Goal: Task Accomplishment & Management: Manage account settings

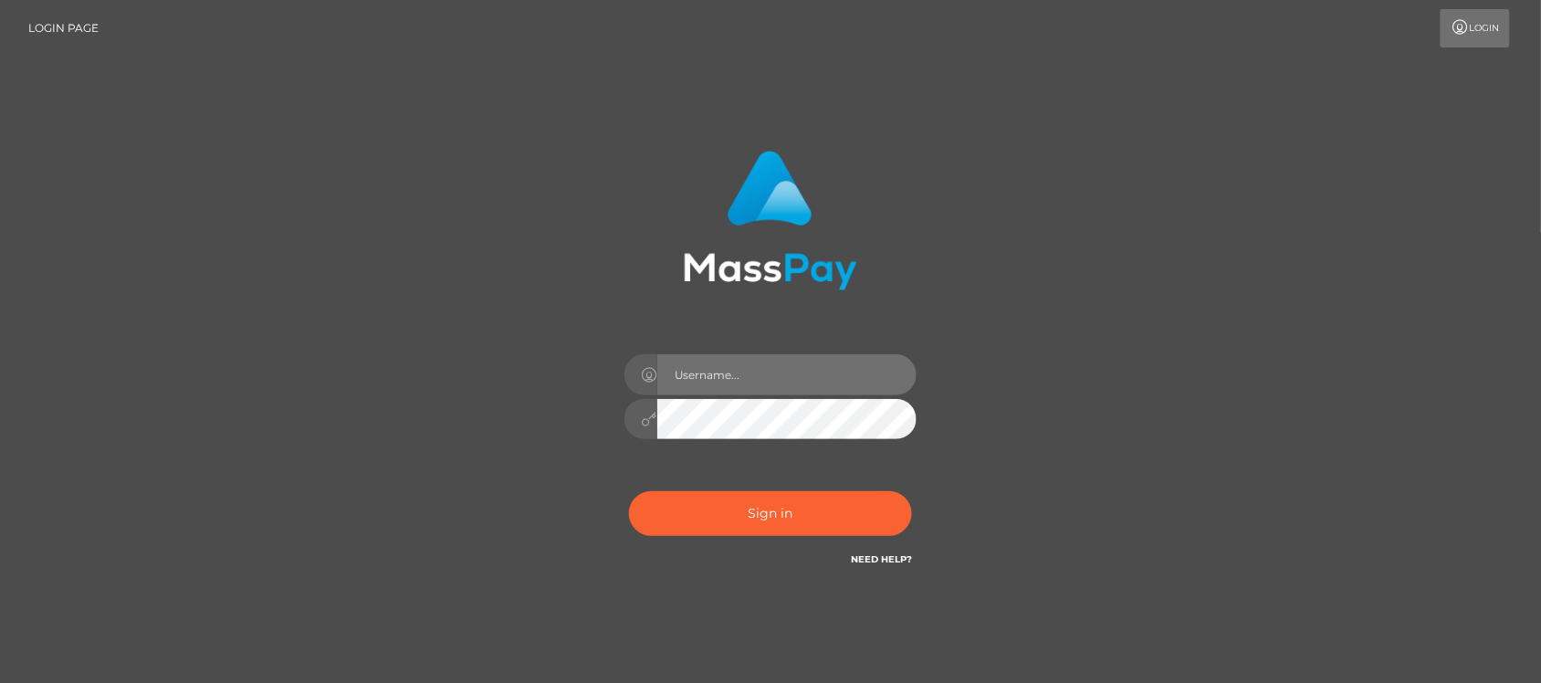
click at [819, 366] on input "text" at bounding box center [786, 374] width 259 height 41
click at [822, 365] on input "text" at bounding box center [786, 374] width 259 height 41
click at [827, 382] on input "text" at bounding box center [786, 374] width 259 height 41
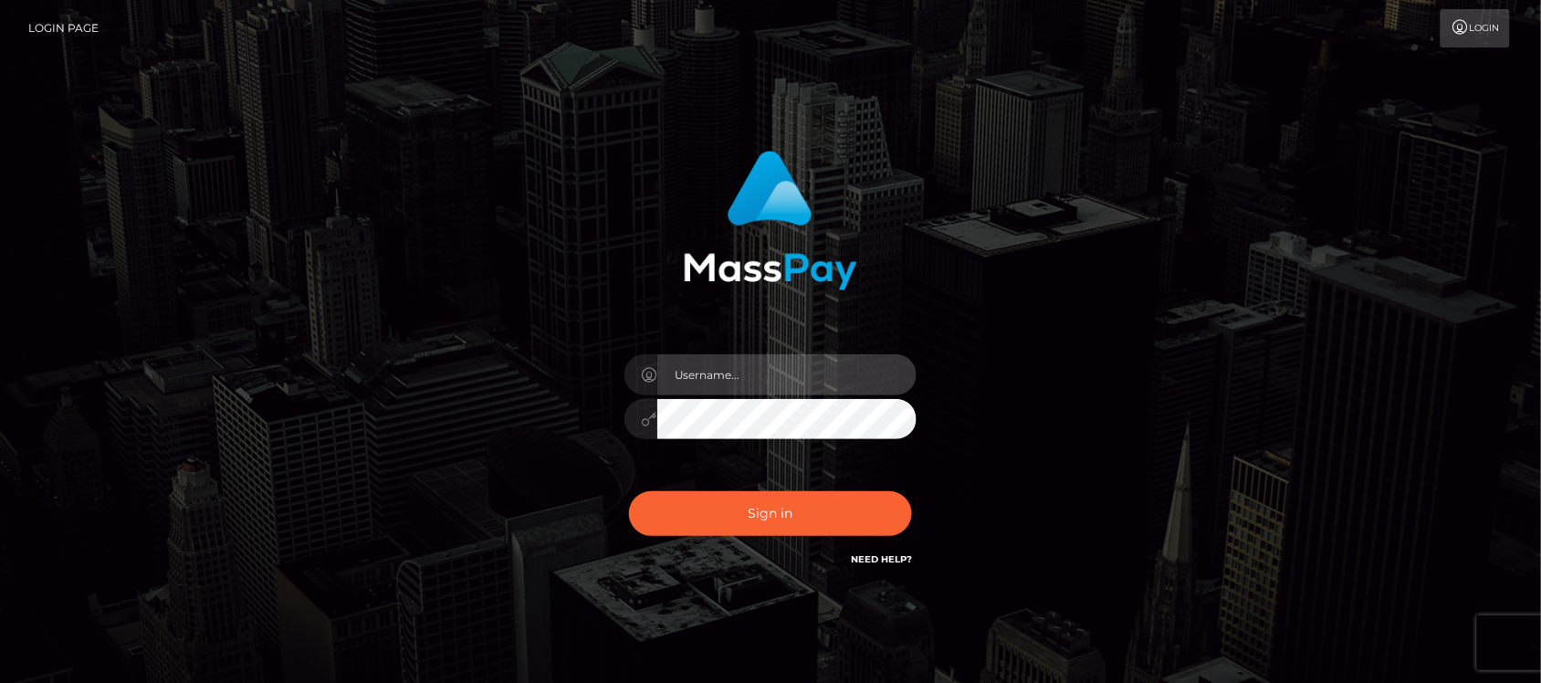
type input "hello.feetfinder"
click at [788, 382] on input "hello.feetfinder" at bounding box center [786, 374] width 259 height 41
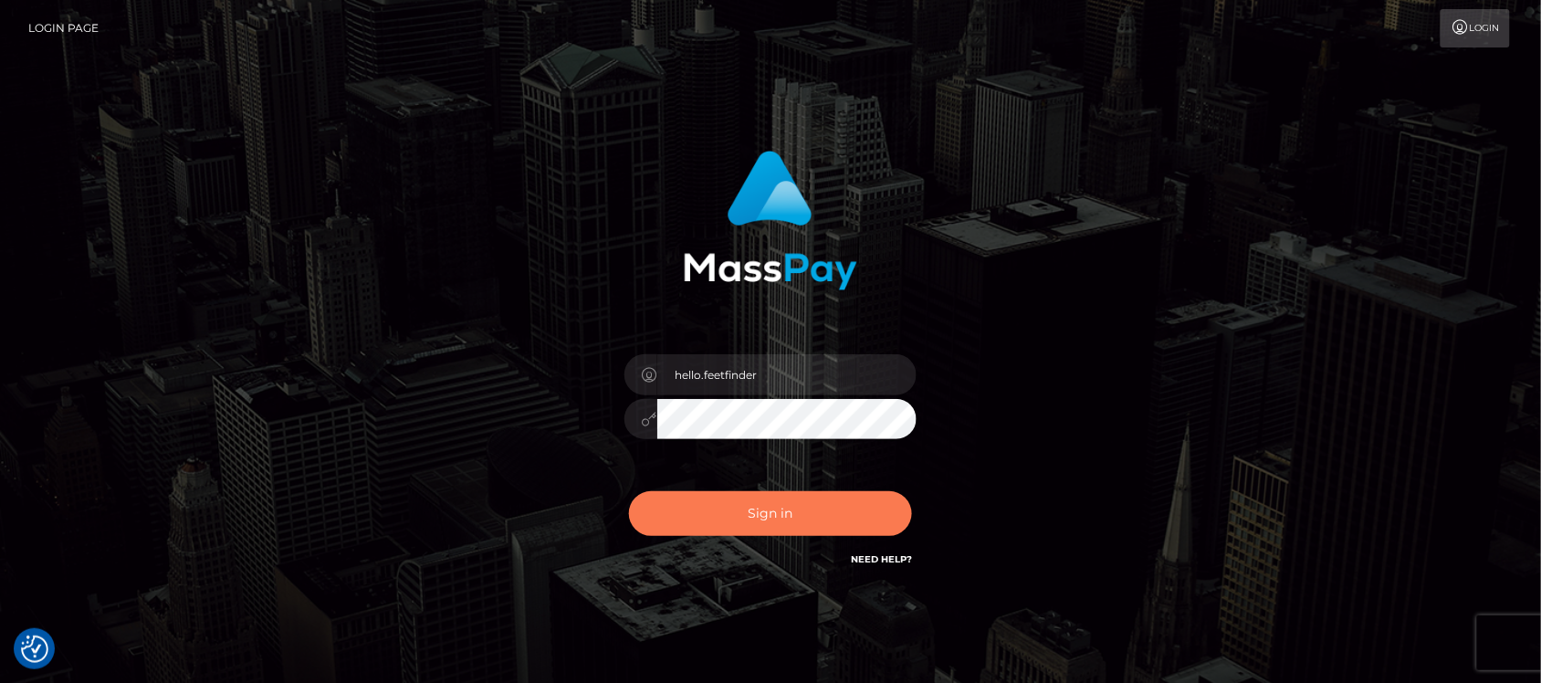
click at [841, 503] on button "Sign in" at bounding box center [770, 513] width 283 height 45
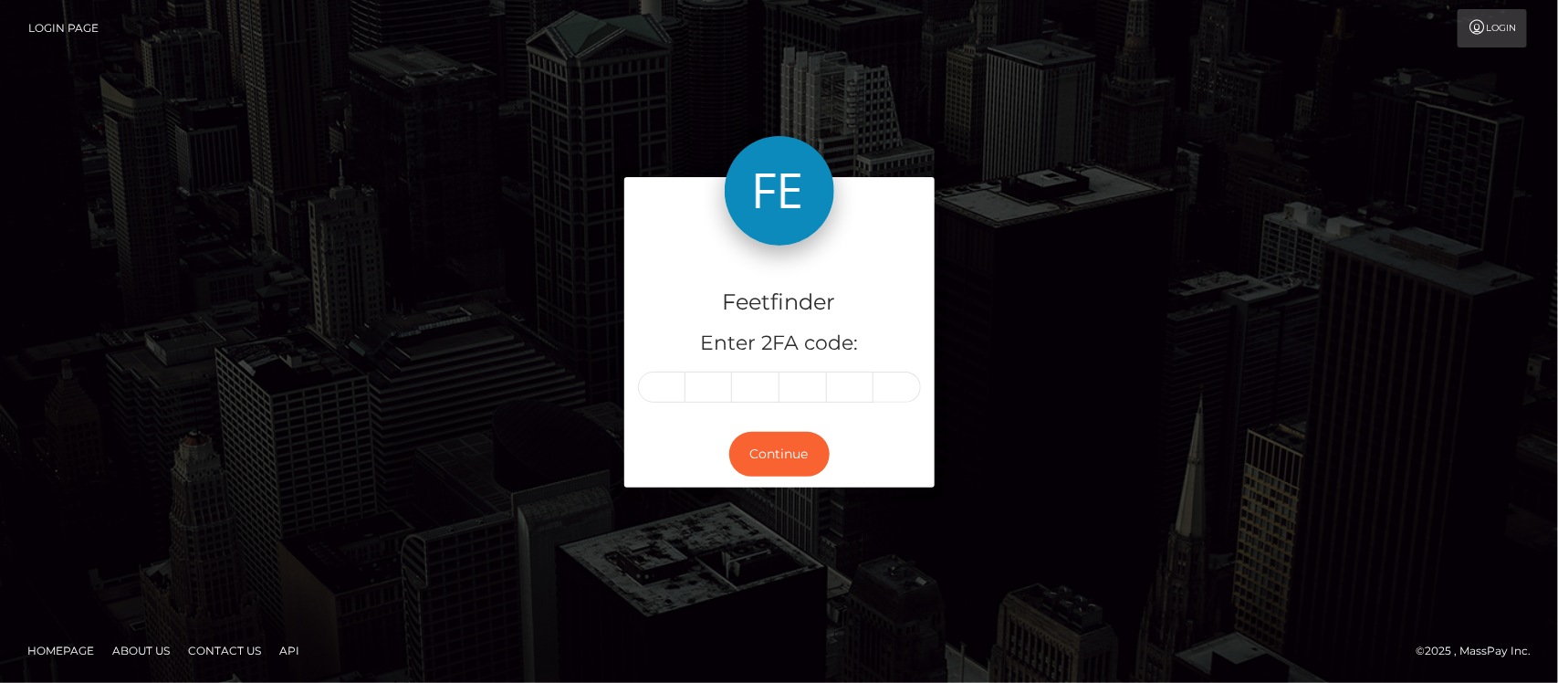
click at [665, 393] on input "text" at bounding box center [661, 387] width 47 height 31
type input "2"
type input "3"
type input "8"
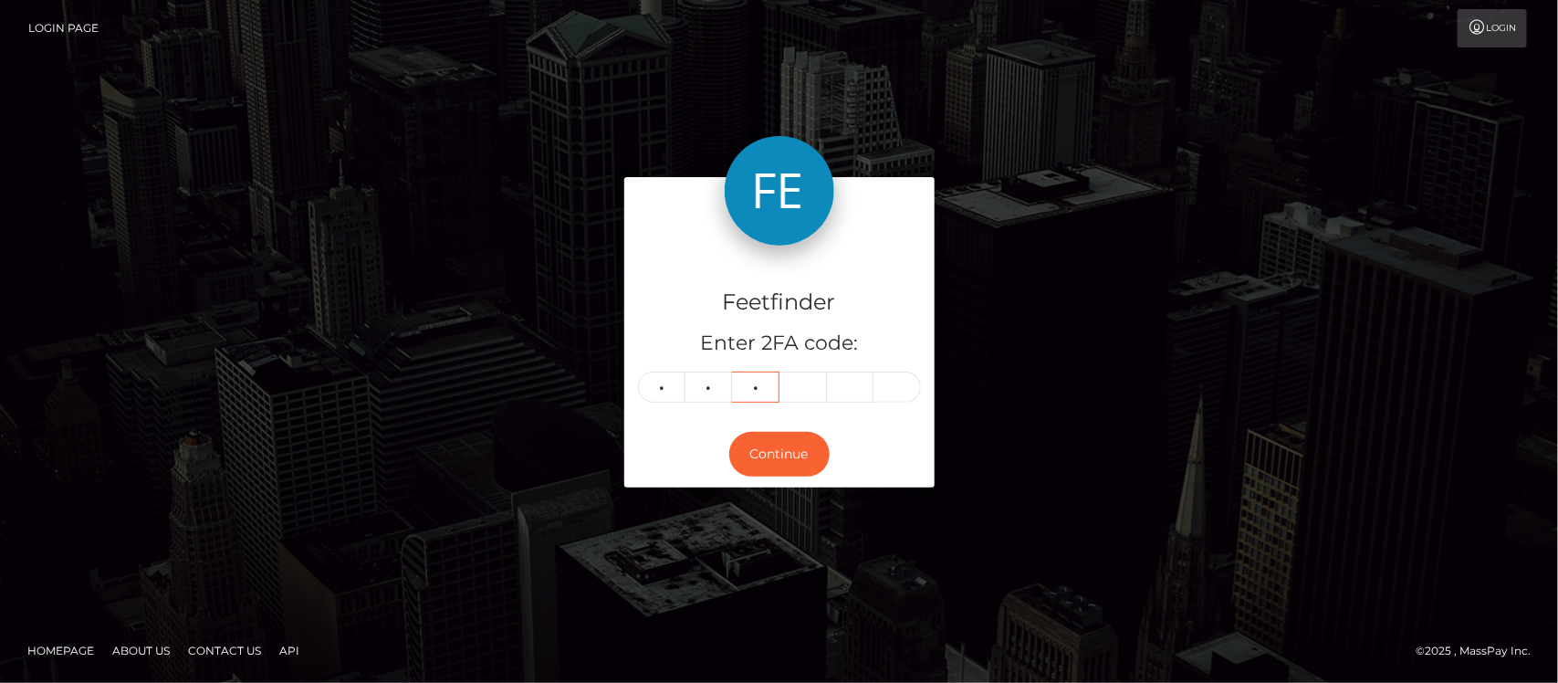
type input "3"
type input "7"
type input "5"
type input "3"
type input "5"
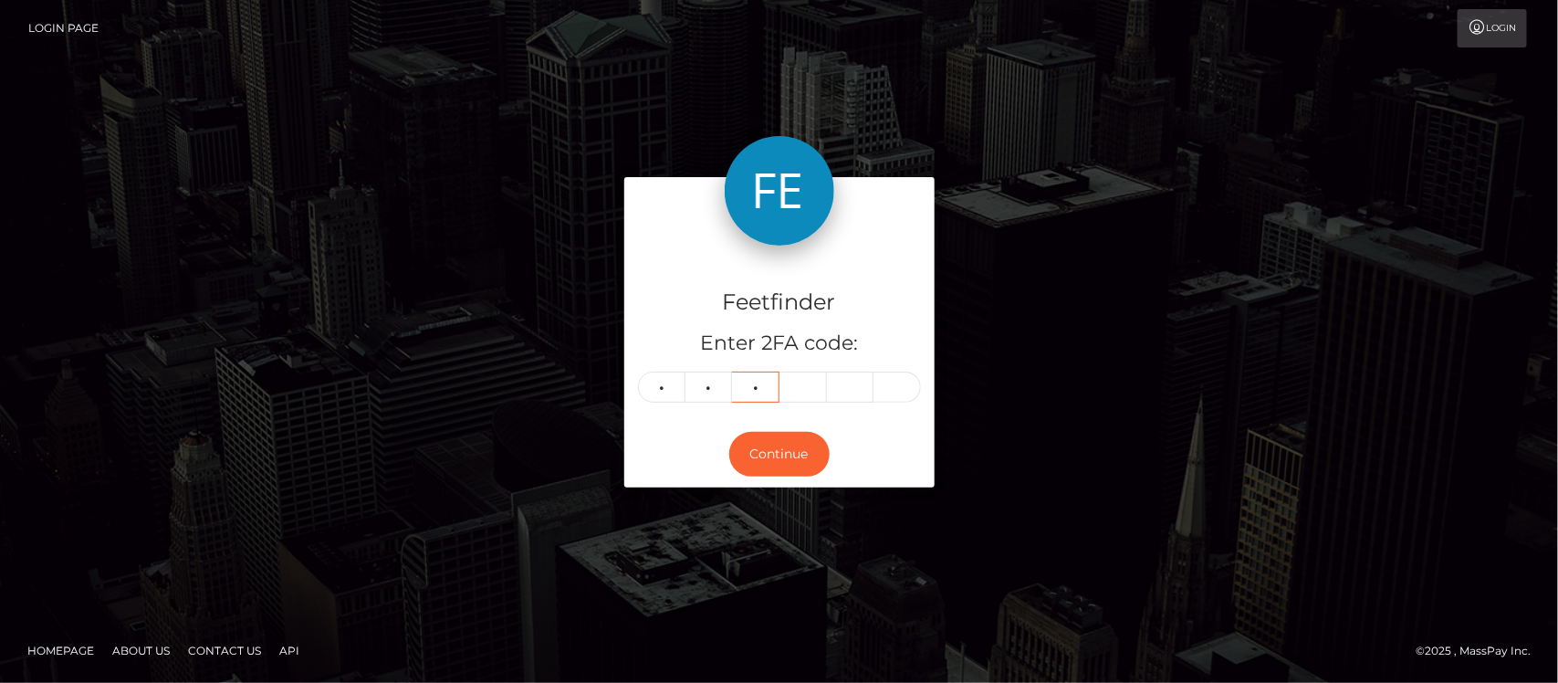
type input "8"
type input "3"
type input "7"
type input "5"
drag, startPoint x: 804, startPoint y: 458, endPoint x: 818, endPoint y: 447, distance: 17.5
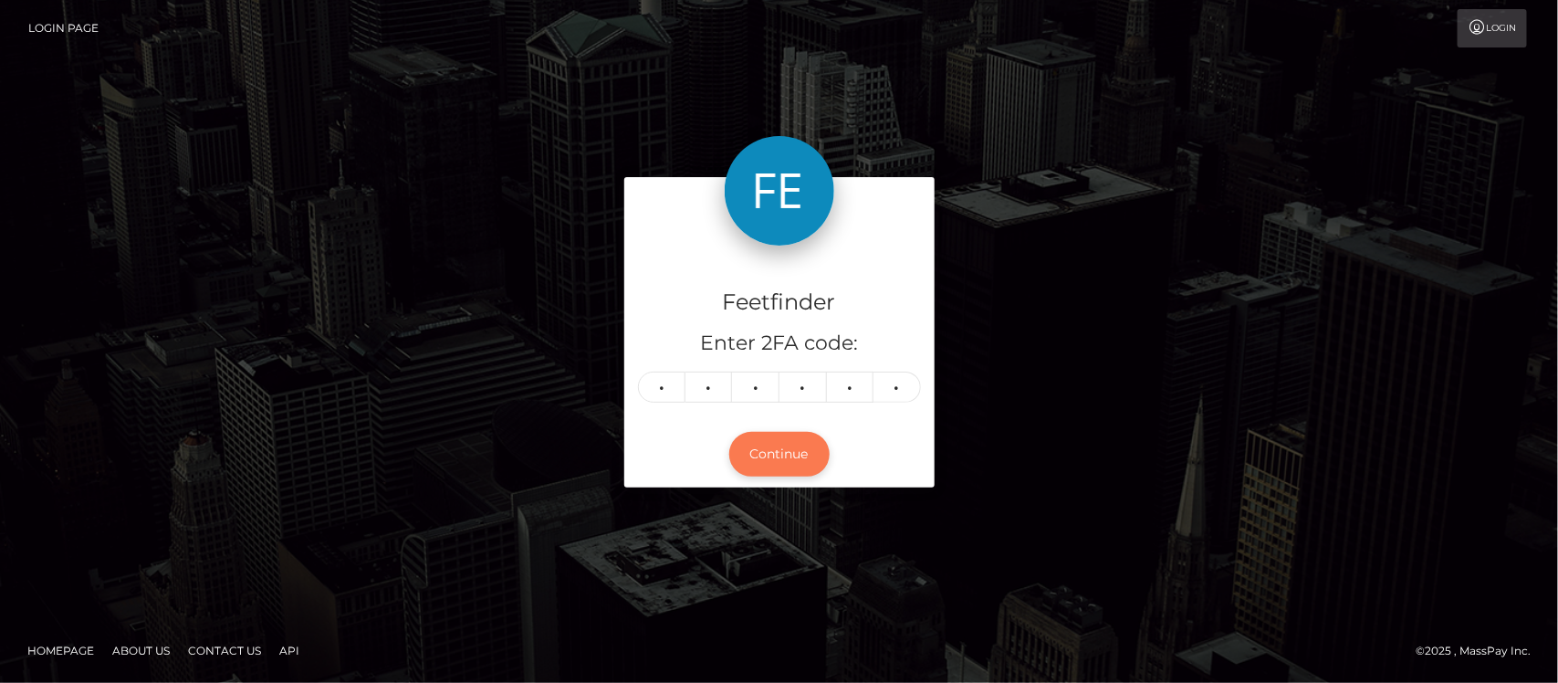
click at [804, 455] on button "Continue" at bounding box center [779, 454] width 100 height 45
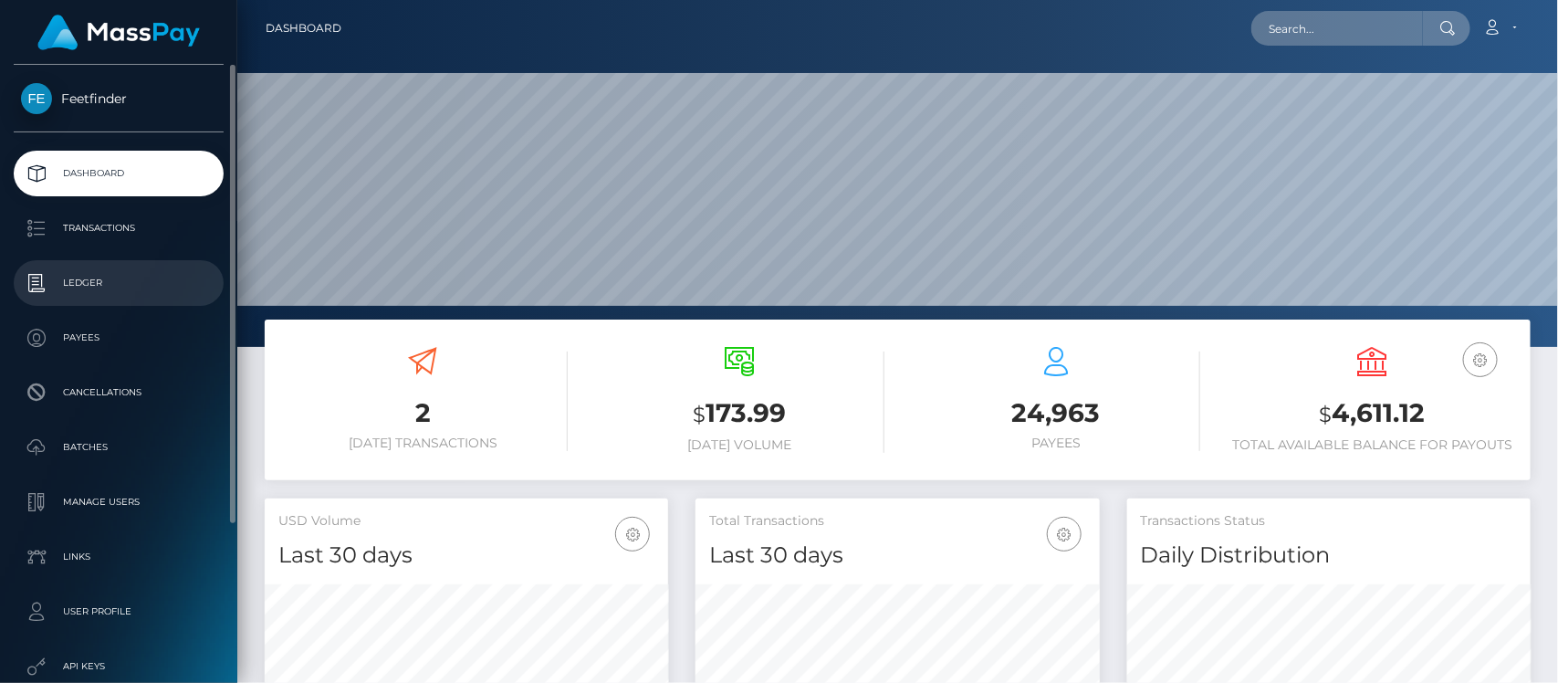
scroll to position [322, 403]
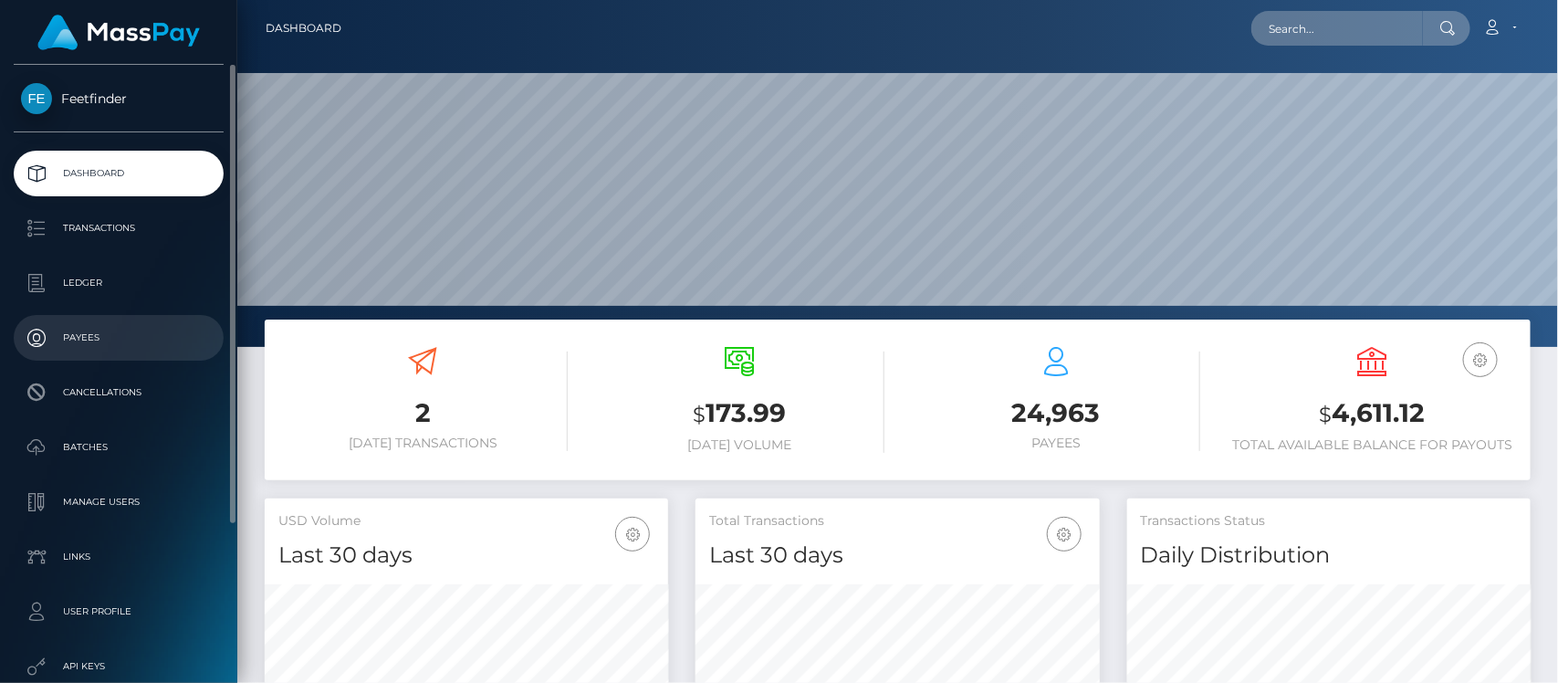
click at [89, 327] on p "Payees" at bounding box center [118, 337] width 195 height 27
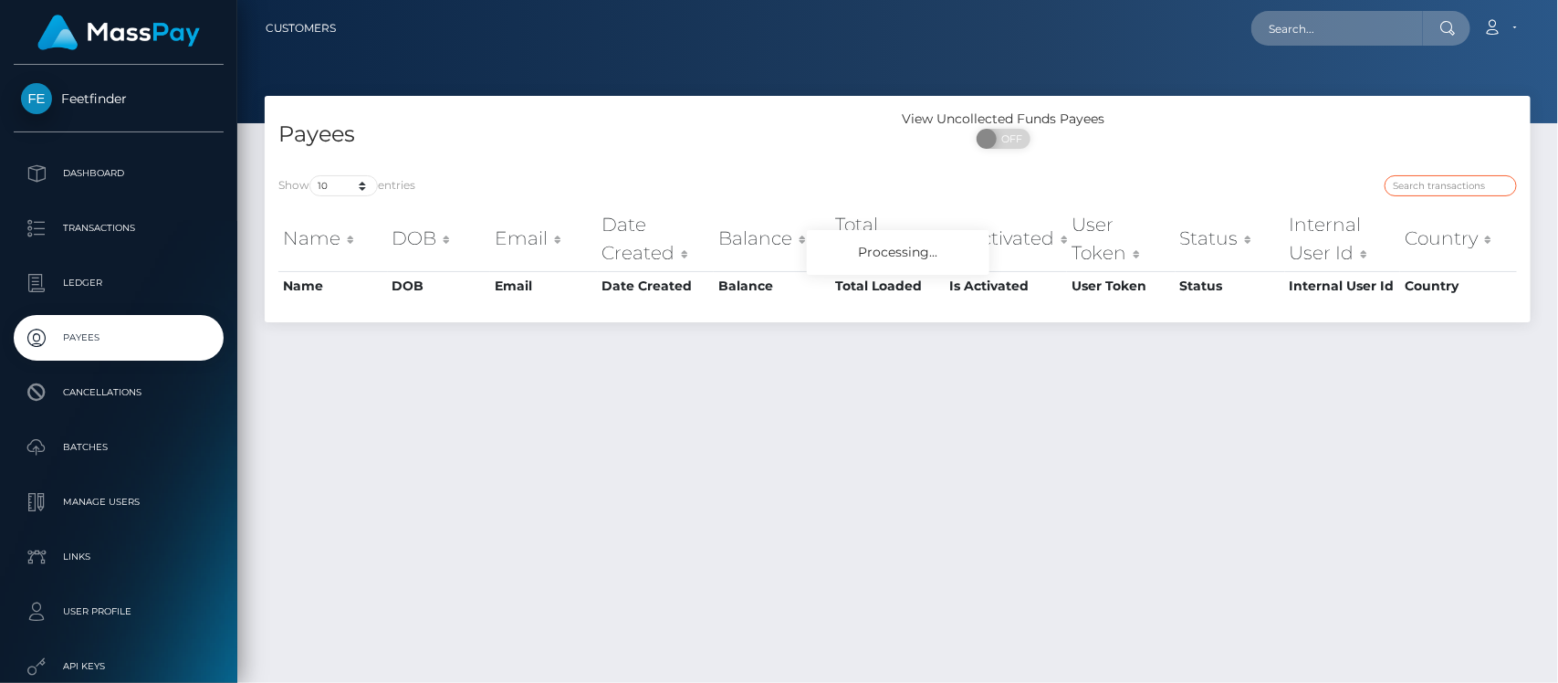
click at [1430, 185] on input "search" at bounding box center [1451, 185] width 132 height 21
paste input "d886537d-6fe7-11f0-87f1-0266f44cc279"
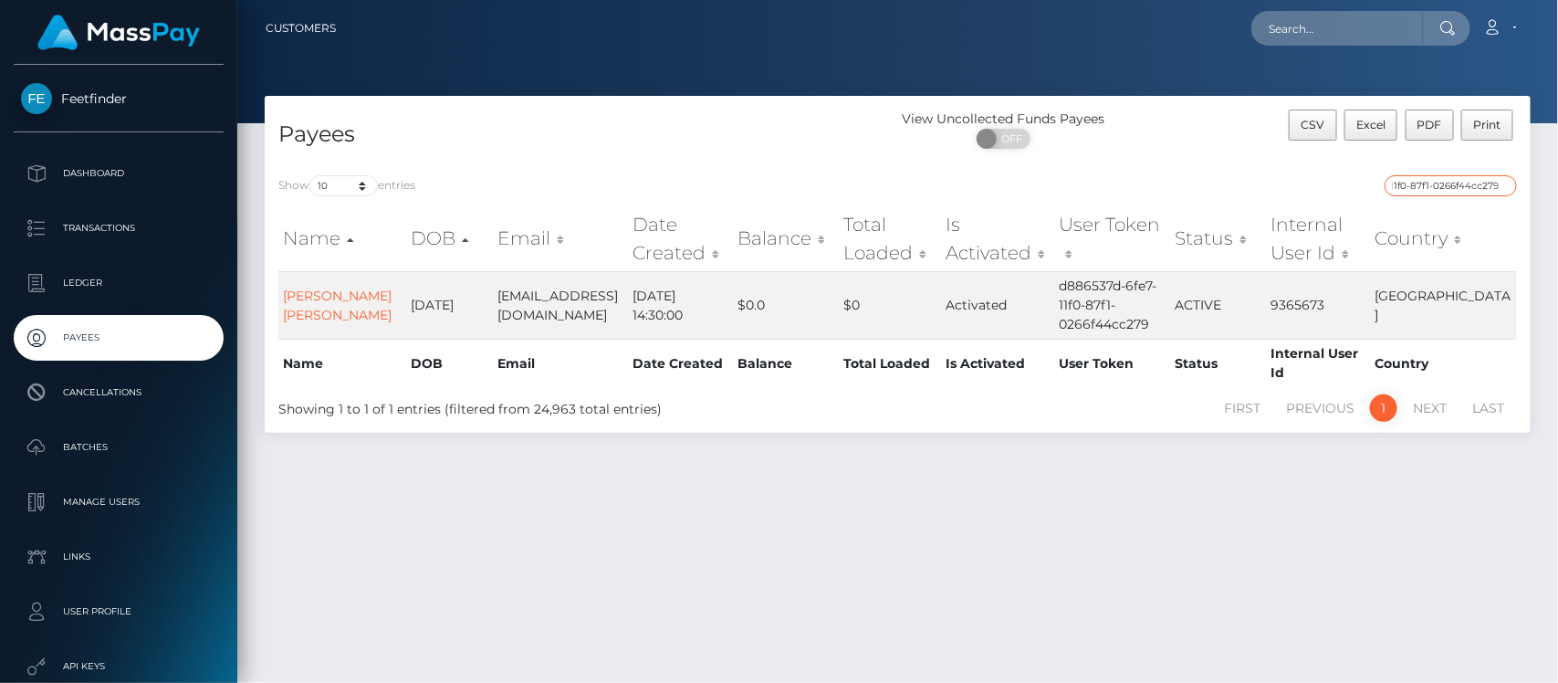
type input "d886537d-6fe7-11f0-87f1-0266f44cc279"
